Goal: Entertainment & Leisure: Consume media (video, audio)

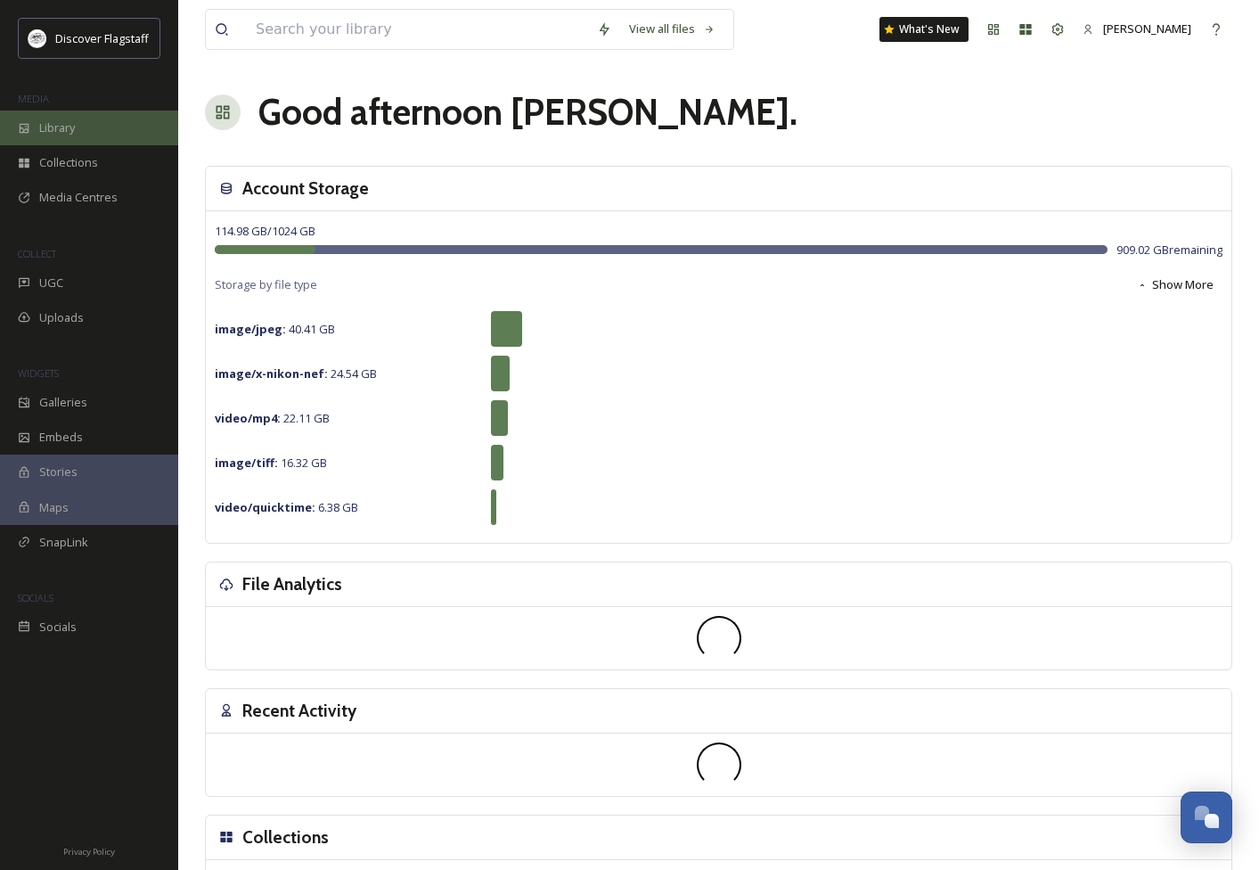
click at [82, 135] on div "Library" at bounding box center [89, 127] width 178 height 35
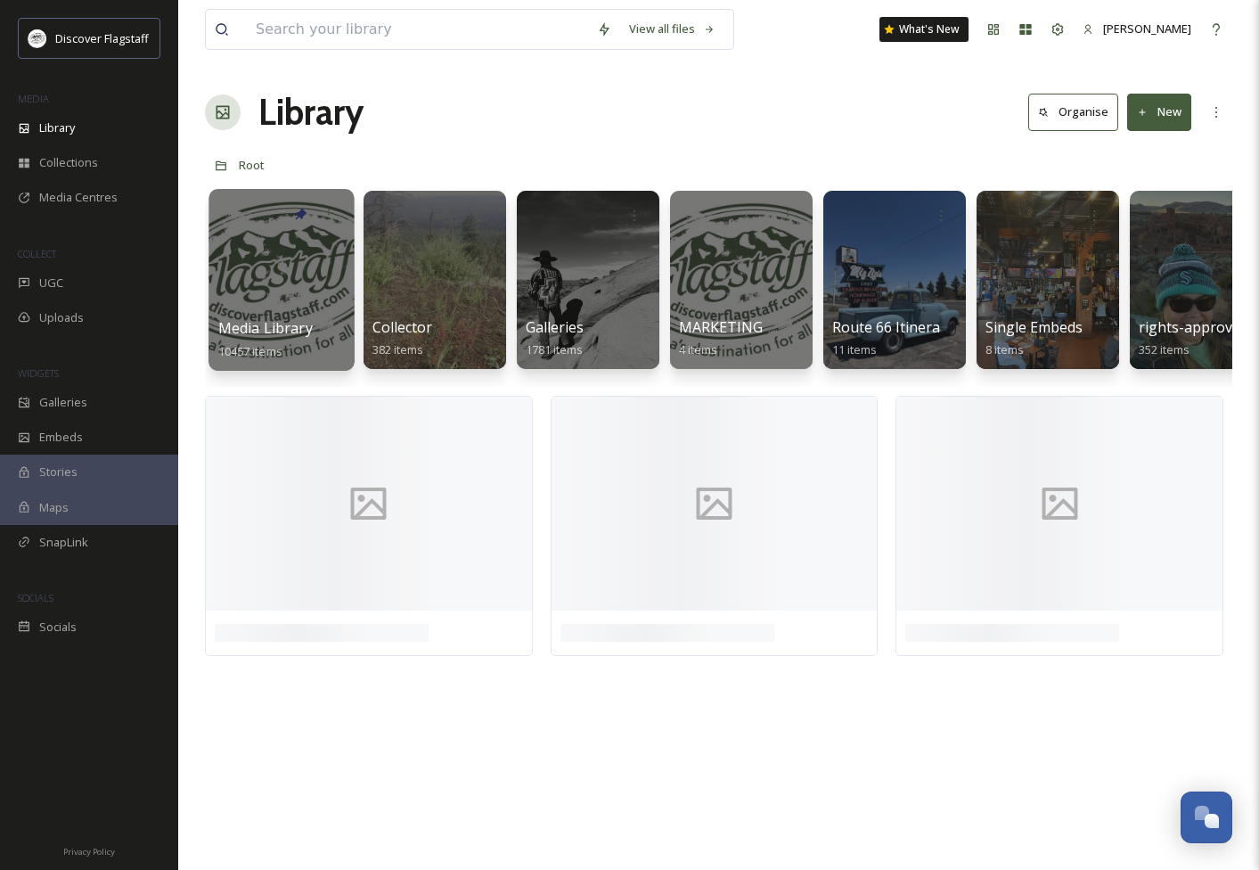
click at [307, 315] on div at bounding box center [281, 280] width 145 height 182
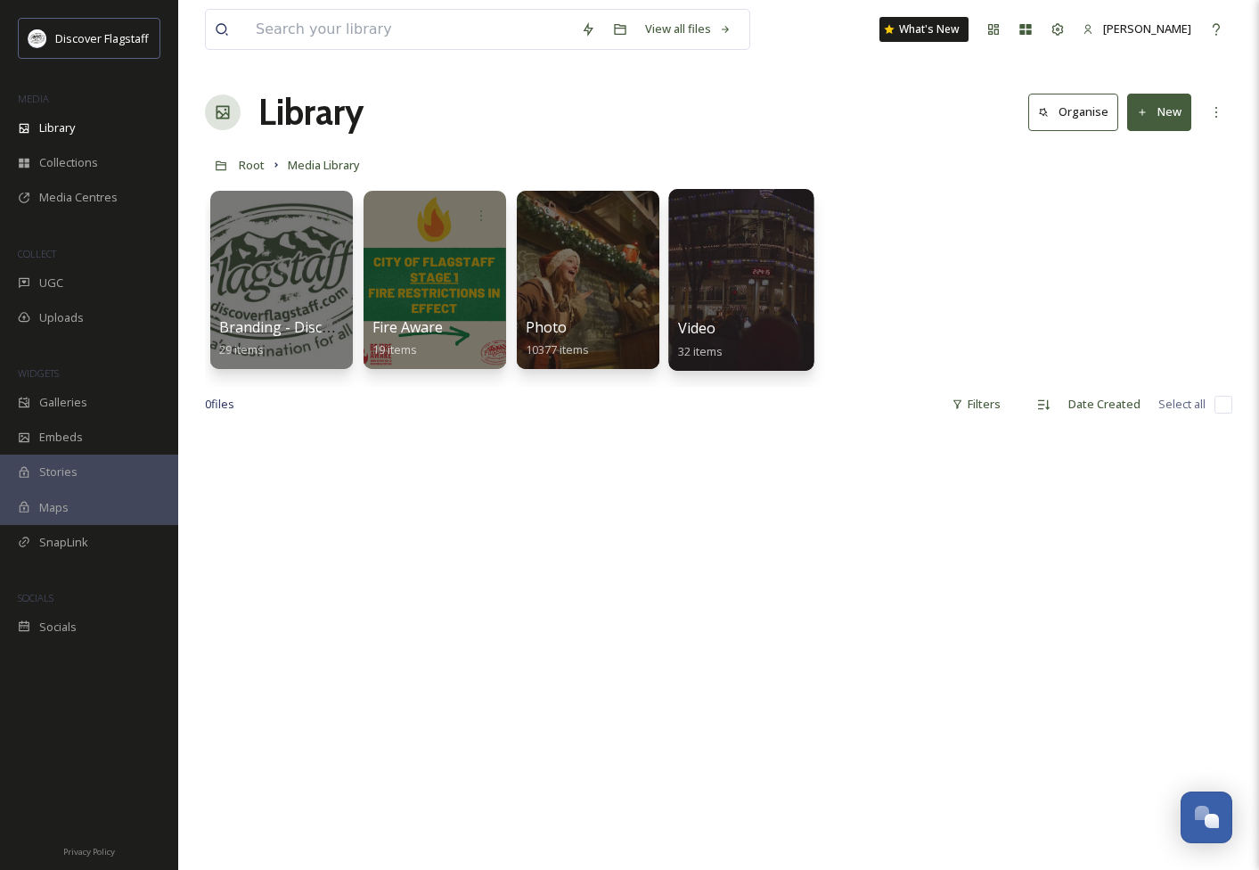
click at [703, 303] on div at bounding box center [740, 280] width 145 height 182
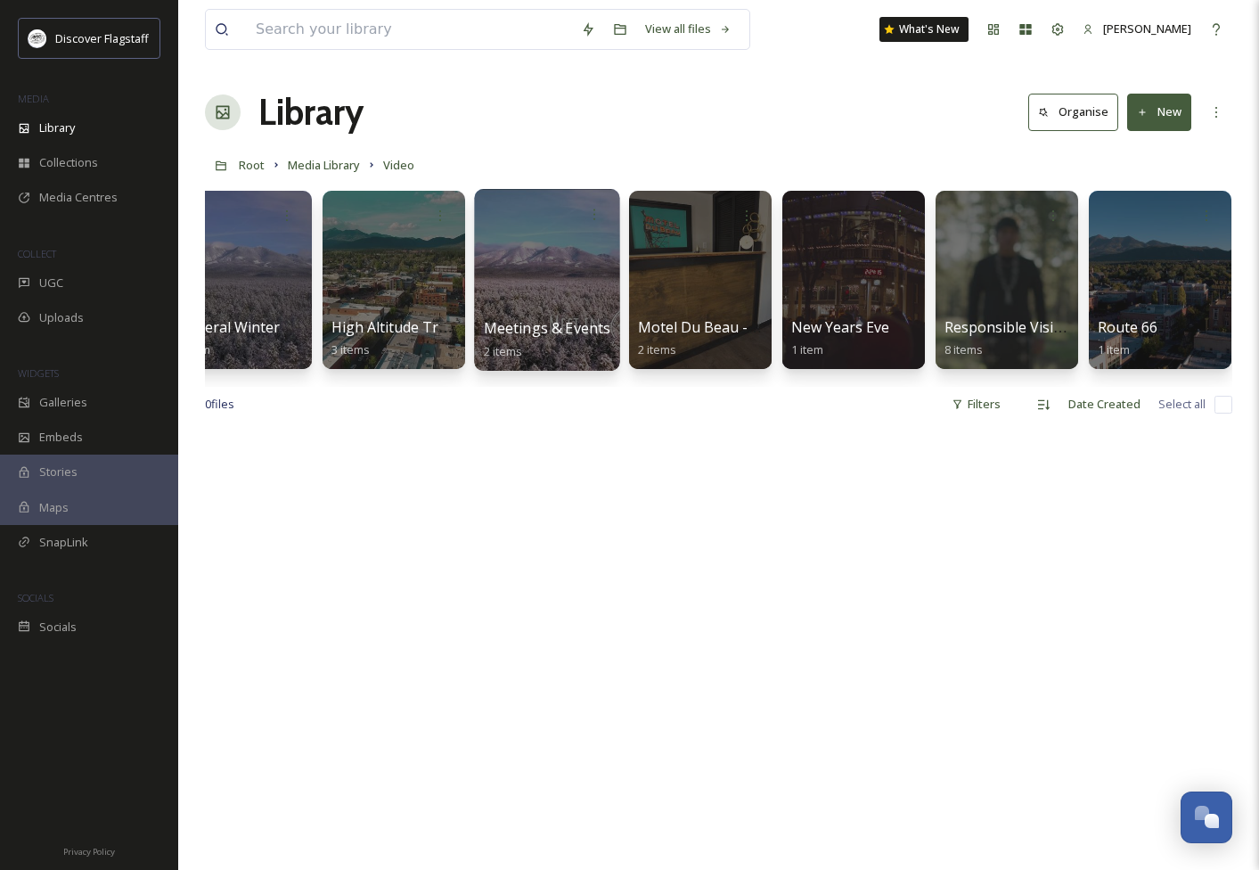
scroll to position [0, 1879]
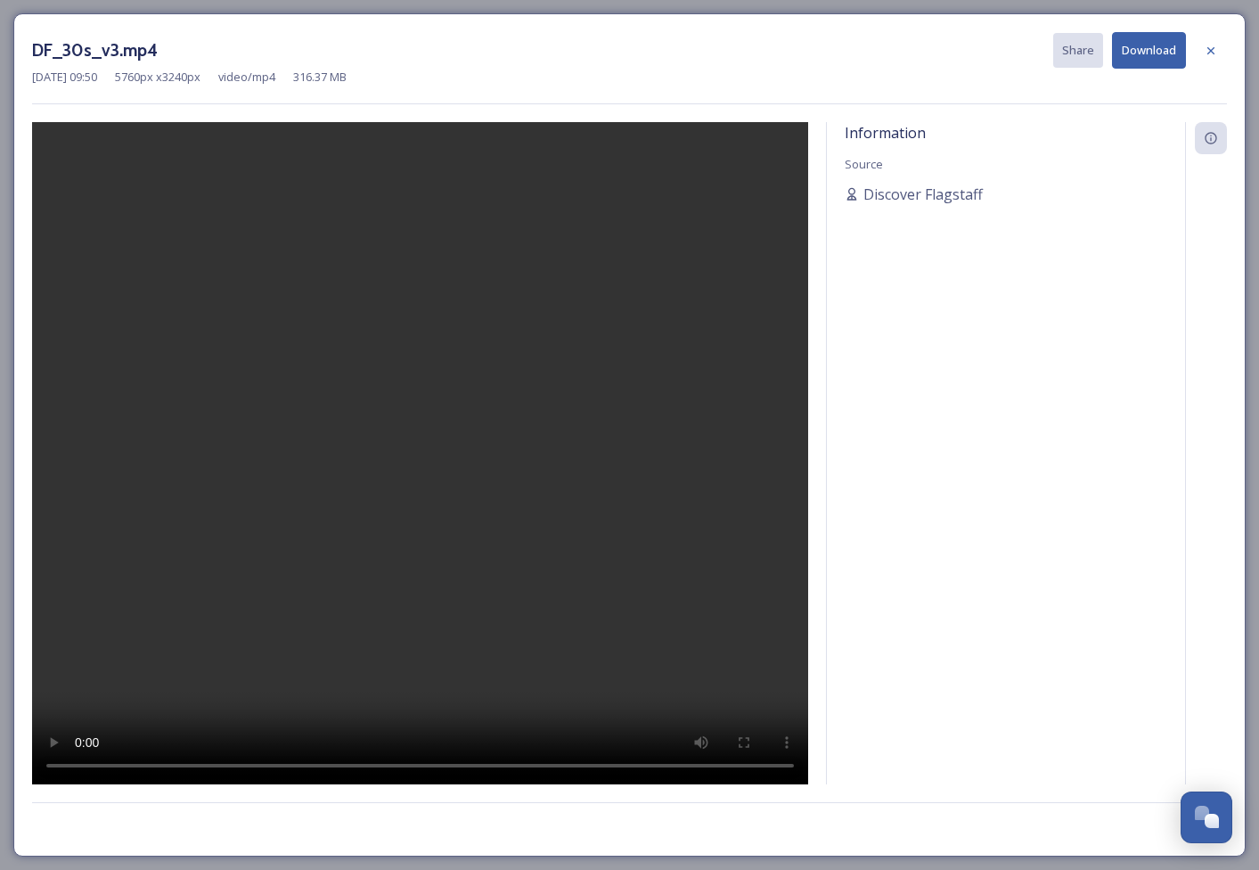
click at [421, 453] on video at bounding box center [420, 453] width 776 height 663
drag, startPoint x: 169, startPoint y: 765, endPoint x: 156, endPoint y: 765, distance: 13.4
click at [156, 765] on video at bounding box center [420, 453] width 776 height 663
click at [82, 770] on video at bounding box center [420, 453] width 776 height 663
click at [159, 768] on video at bounding box center [420, 453] width 776 height 663
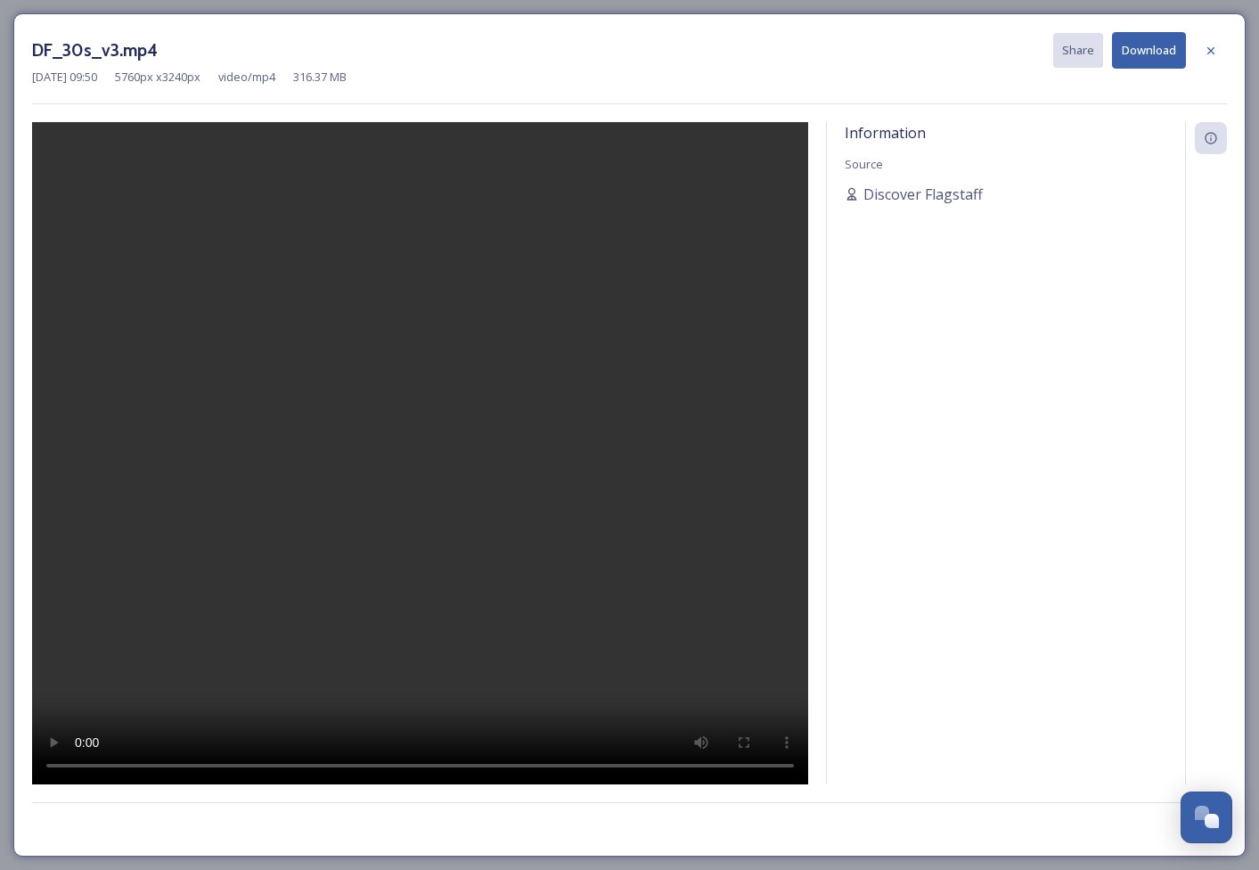
click at [84, 768] on video at bounding box center [420, 453] width 776 height 663
drag, startPoint x: 259, startPoint y: 761, endPoint x: 290, endPoint y: 756, distance: 30.8
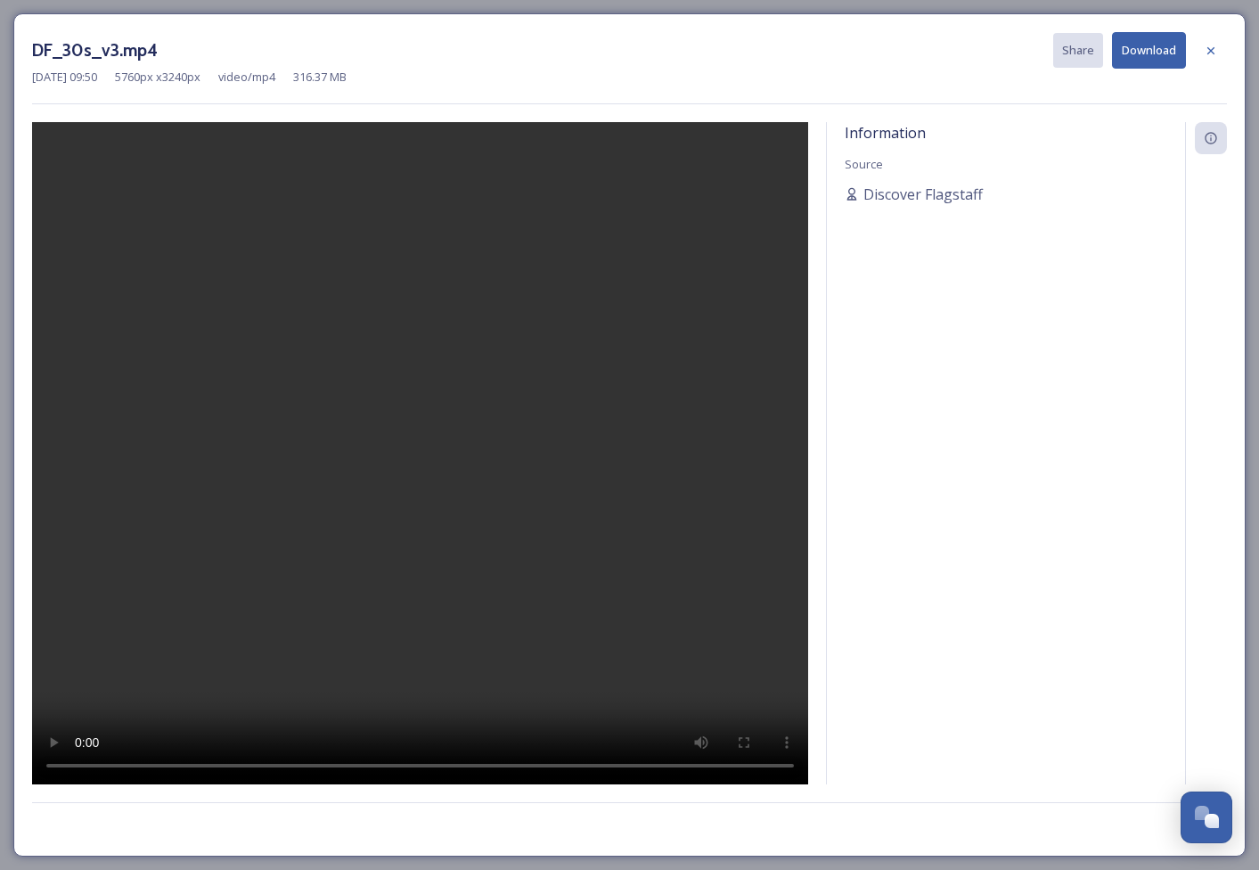
click at [290, 756] on video at bounding box center [420, 453] width 776 height 663
click at [1202, 41] on div at bounding box center [1211, 51] width 32 height 32
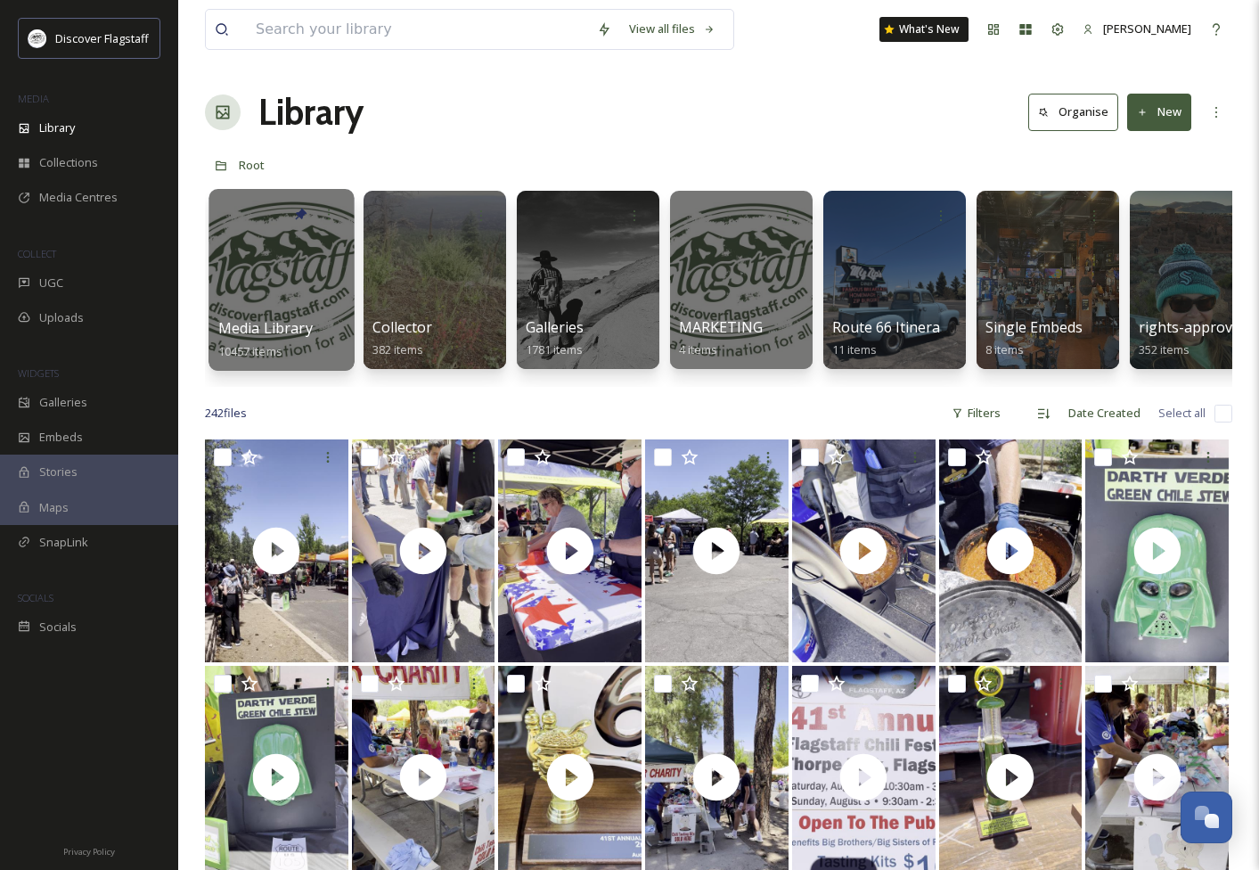
click at [288, 291] on div at bounding box center [281, 280] width 145 height 182
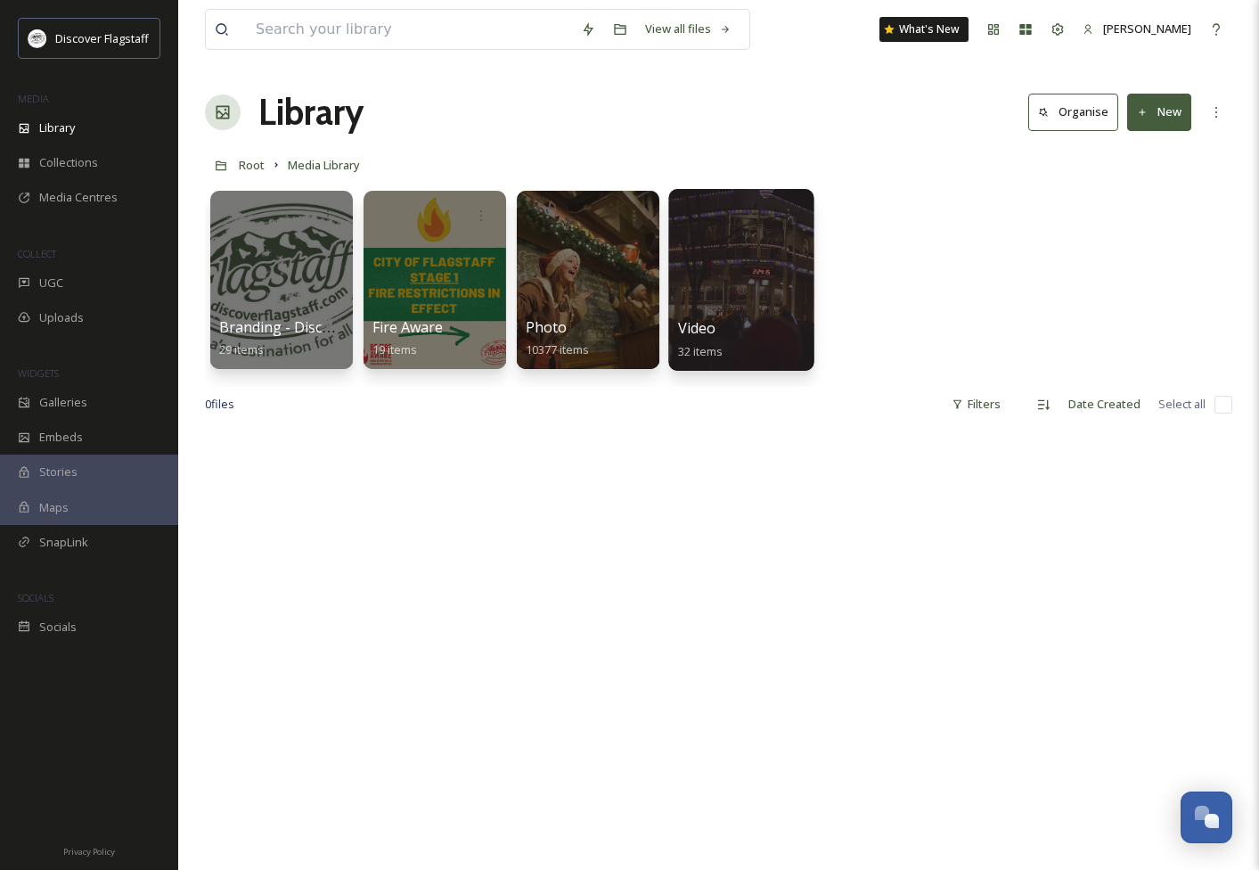
click at [784, 308] on div at bounding box center [740, 280] width 145 height 182
